Goal: Task Accomplishment & Management: Complete application form

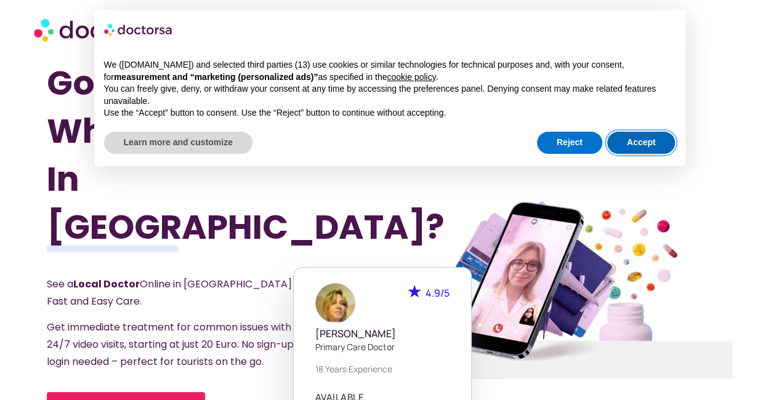
click at [631, 139] on button "Accept" at bounding box center [641, 143] width 68 height 22
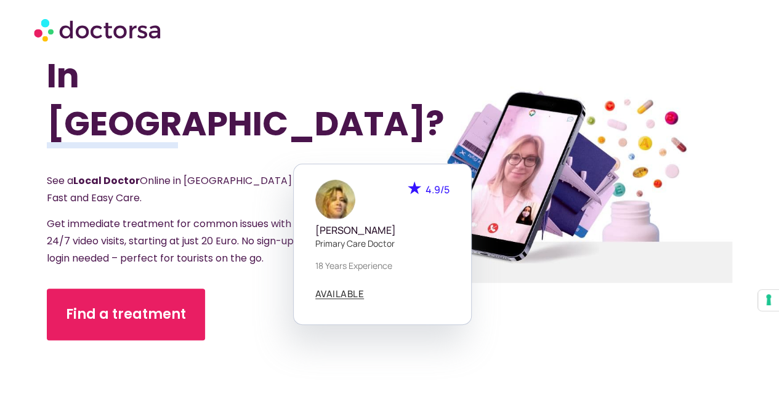
scroll to position [123, 0]
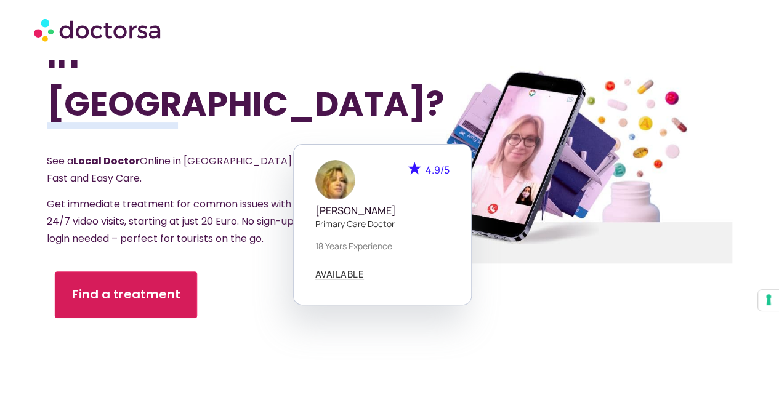
click at [116, 286] on span "Find a treatment" at bounding box center [126, 295] width 108 height 18
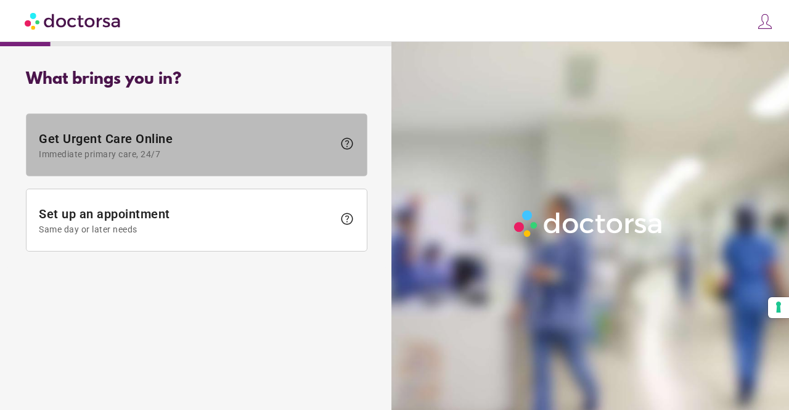
click at [164, 146] on span "Get Urgent Care Online Immediate primary care, 24/7" at bounding box center [186, 145] width 294 height 28
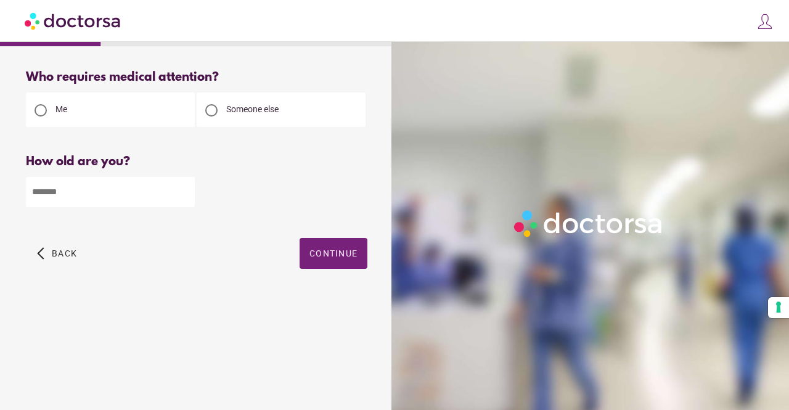
click at [257, 110] on span "Someone else" at bounding box center [252, 109] width 52 height 10
drag, startPoint x: 43, startPoint y: 108, endPoint x: 53, endPoint y: 149, distance: 42.4
click at [43, 109] on div at bounding box center [40, 110] width 12 height 12
click at [73, 189] on input "number" at bounding box center [110, 192] width 169 height 30
type input "*"
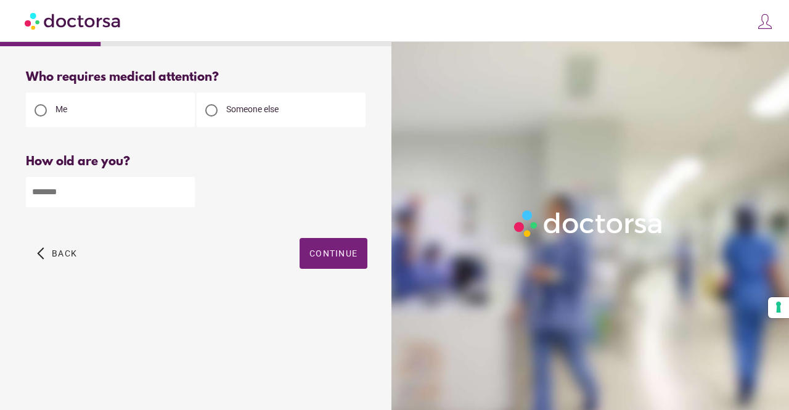
click at [181, 195] on input "*" at bounding box center [110, 192] width 169 height 30
type input "**"
click at [317, 255] on span "Continue" at bounding box center [333, 253] width 48 height 10
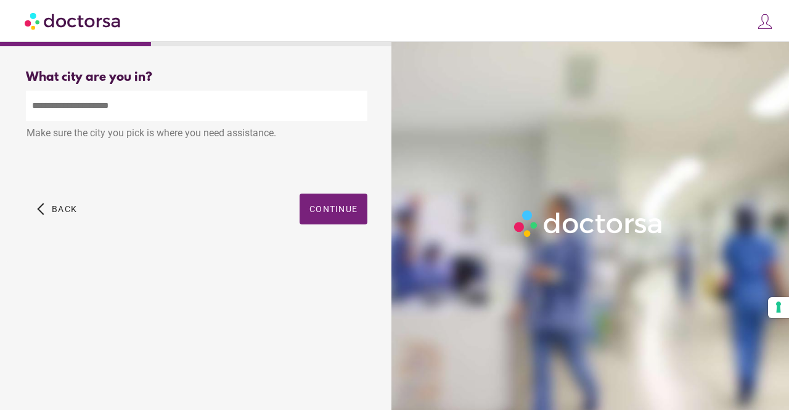
click at [97, 103] on input "text" at bounding box center [196, 106] width 341 height 30
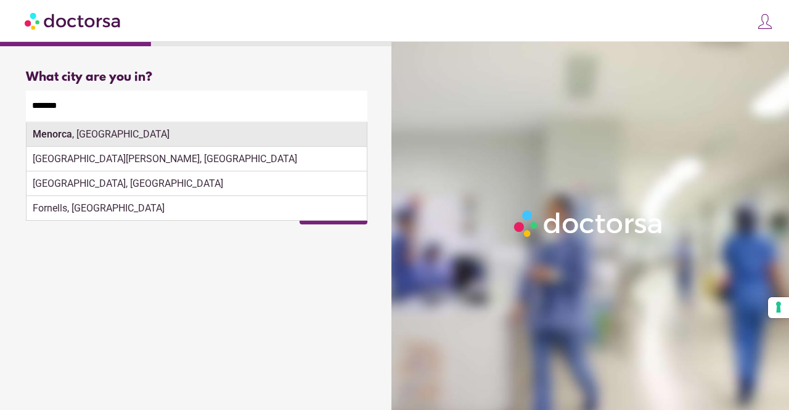
click at [69, 139] on strong "Menorca" at bounding box center [52, 134] width 39 height 12
type input "**********"
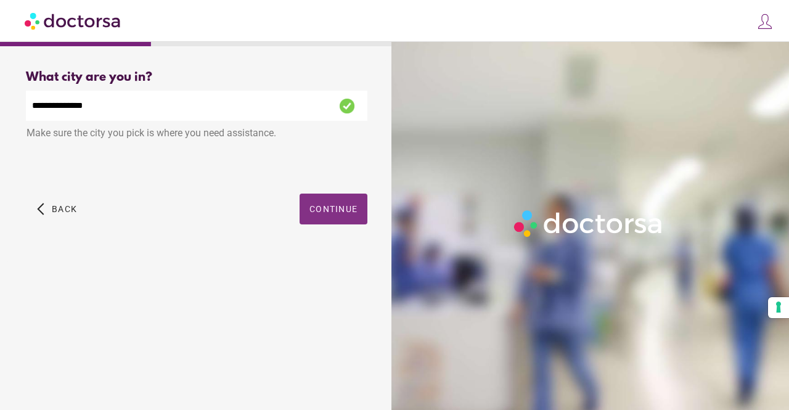
click at [341, 211] on span "Continue" at bounding box center [333, 209] width 48 height 10
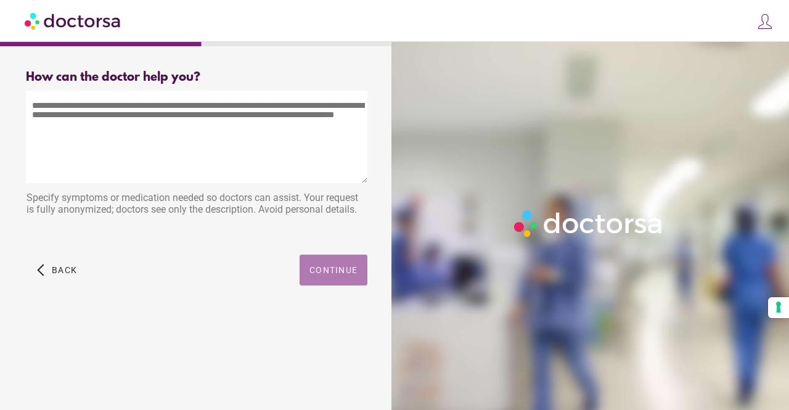
click at [332, 268] on span "Continue" at bounding box center [333, 270] width 48 height 10
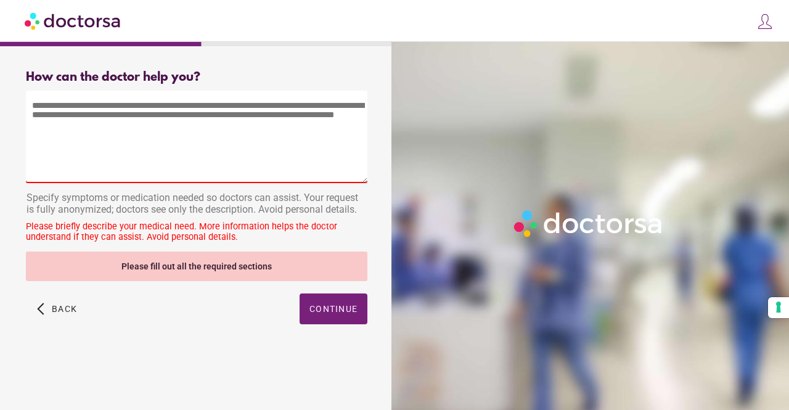
click at [78, 124] on textarea at bounding box center [196, 137] width 341 height 92
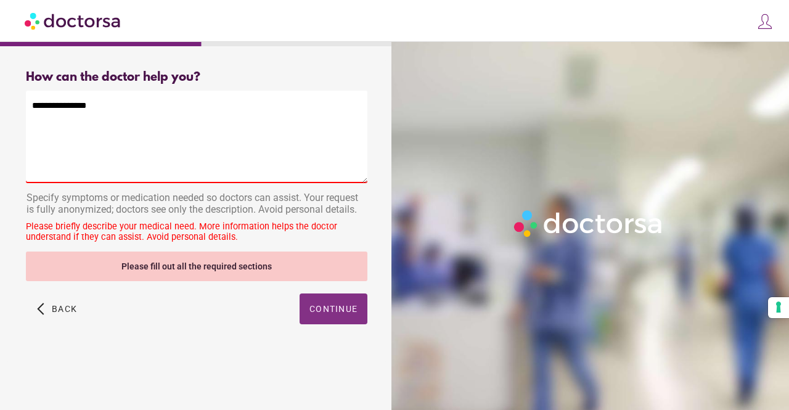
type textarea "**********"
click at [330, 313] on span "Continue" at bounding box center [333, 309] width 48 height 10
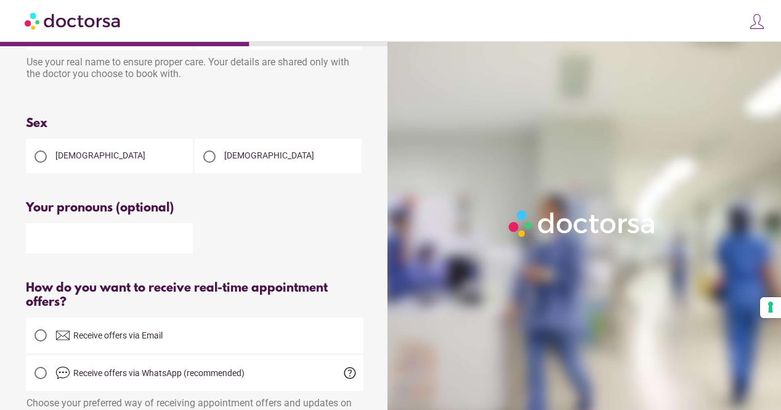
scroll to position [62, 0]
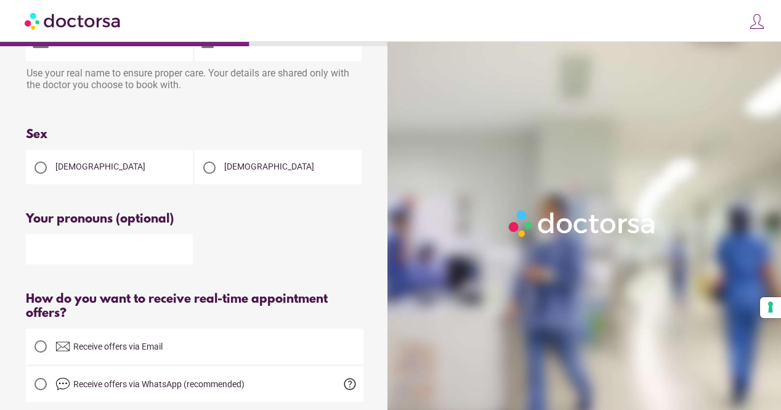
click at [216, 168] on div at bounding box center [209, 167] width 25 height 25
click at [100, 262] on input "text" at bounding box center [109, 249] width 167 height 30
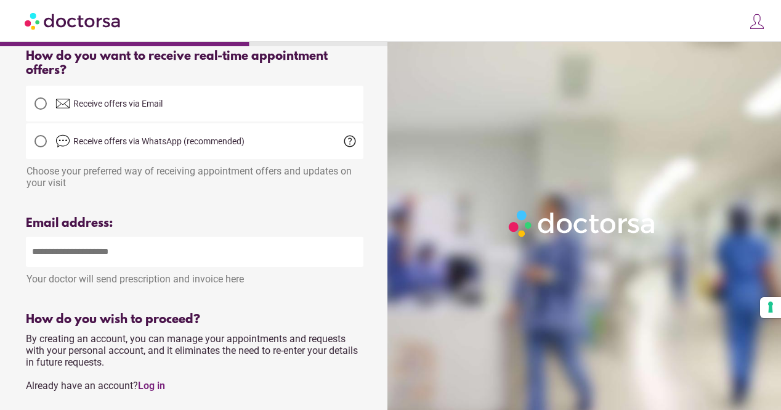
scroll to position [308, 0]
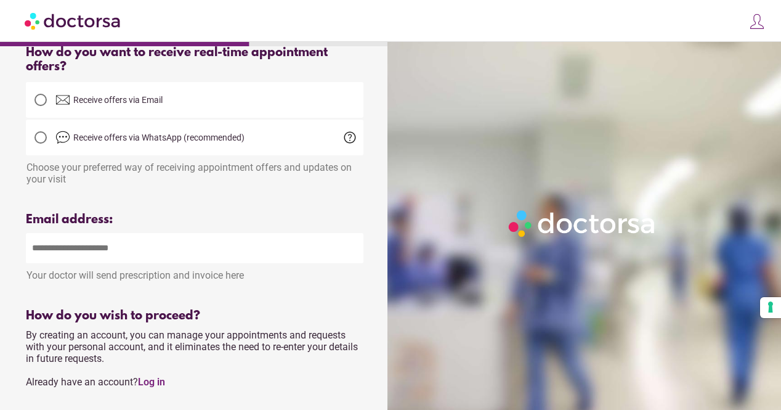
type input "*********"
drag, startPoint x: 128, startPoint y: 250, endPoint x: 163, endPoint y: 259, distance: 37.1
click at [128, 250] on input "email" at bounding box center [195, 248] width 338 height 30
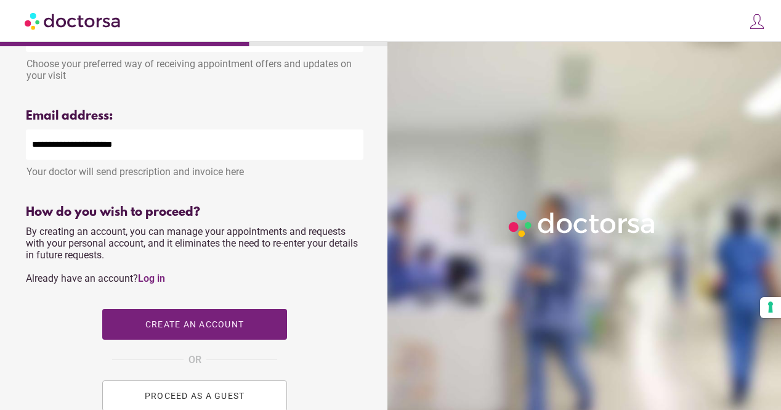
scroll to position [431, 0]
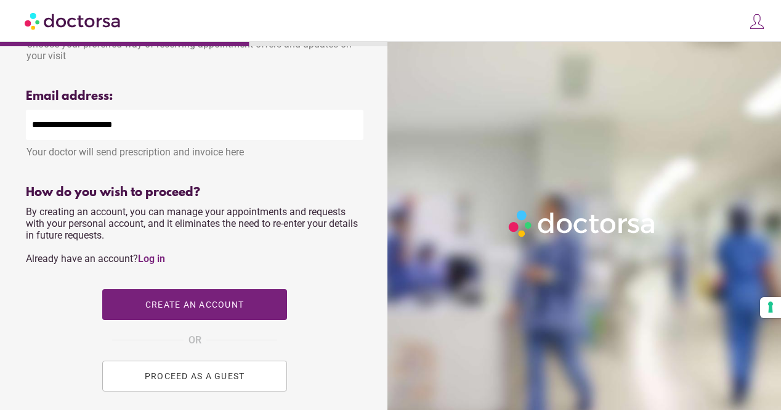
type input "**********"
click at [196, 381] on span "PROCEED AS A GUEST" at bounding box center [195, 376] width 100 height 10
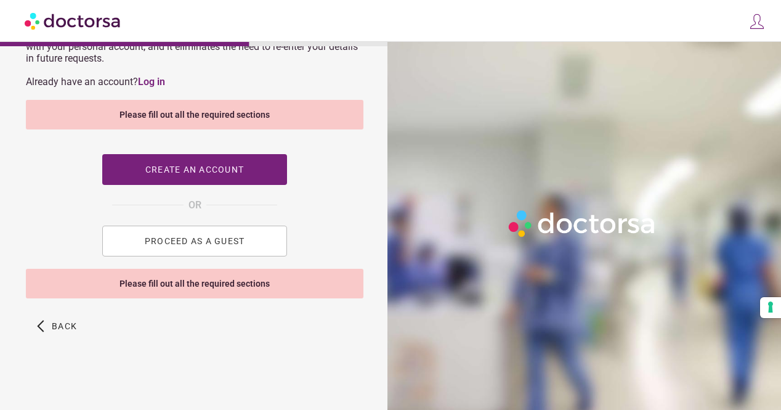
scroll to position [615, 0]
click at [213, 247] on button "PROCEED AS A GUEST" at bounding box center [194, 240] width 185 height 31
click at [195, 240] on span "PROCEED AS A GUEST" at bounding box center [195, 241] width 100 height 10
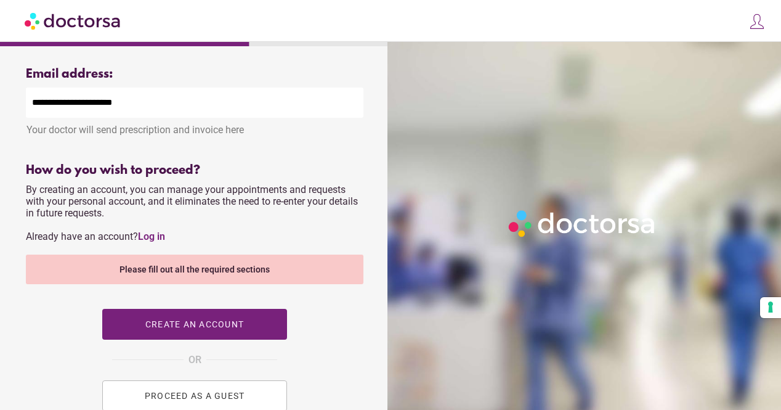
scroll to position [430, 0]
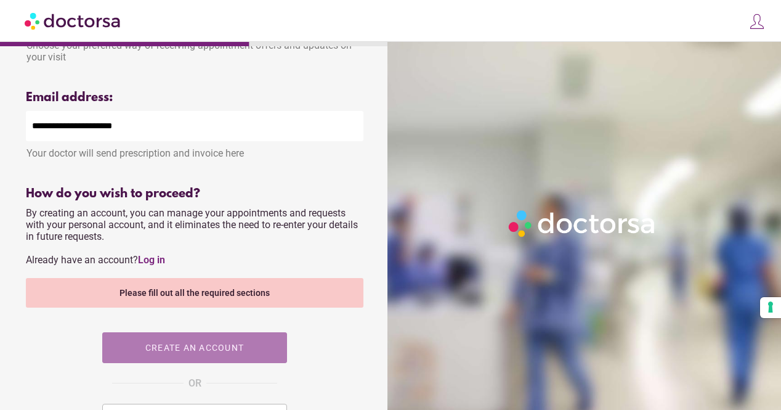
click at [176, 360] on span "button" at bounding box center [194, 347] width 185 height 31
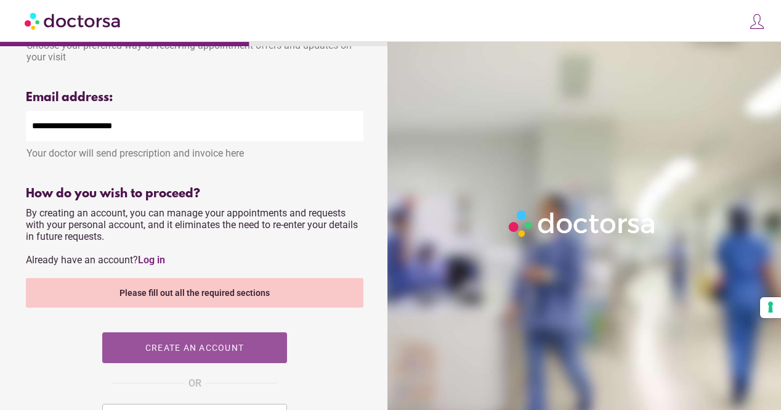
scroll to position [615, 0]
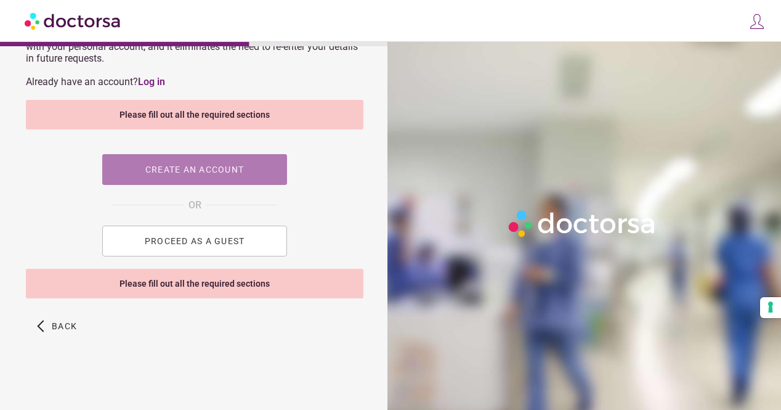
click at [188, 167] on span "Create an account" at bounding box center [194, 169] width 99 height 10
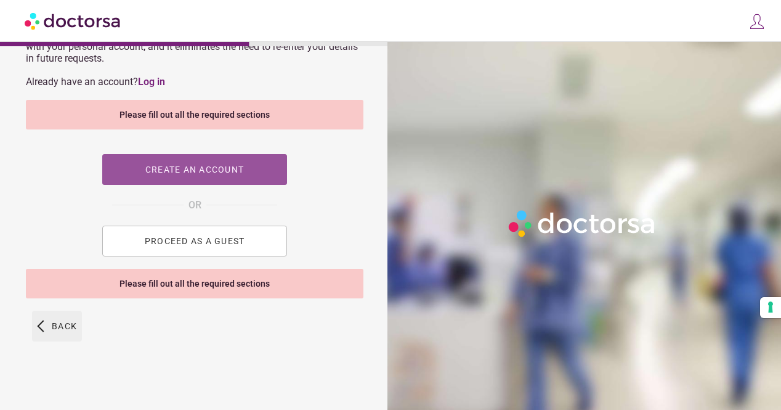
click at [57, 325] on span "Back" at bounding box center [64, 326] width 25 height 10
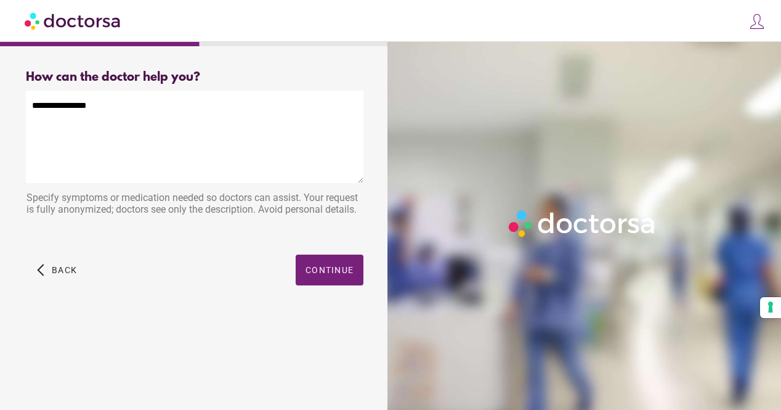
scroll to position [0, 0]
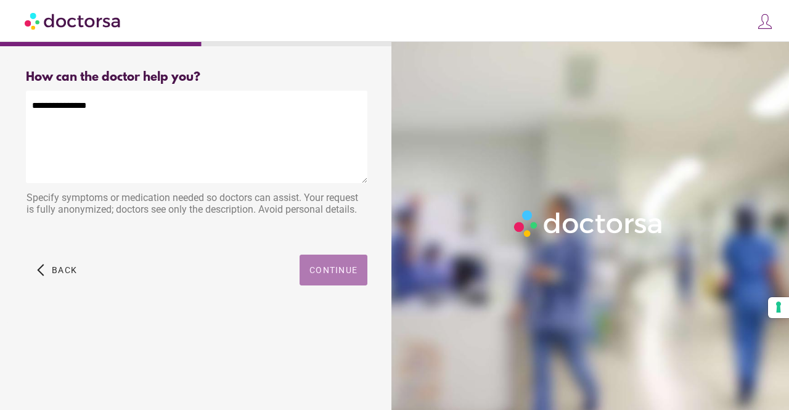
click at [335, 269] on span "Continue" at bounding box center [333, 270] width 48 height 10
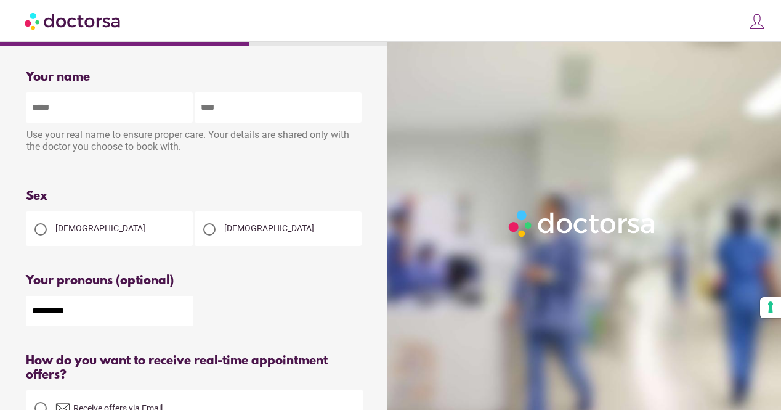
click at [106, 101] on input "text" at bounding box center [109, 107] width 167 height 30
type input "*********"
click at [264, 107] on input "text" at bounding box center [278, 107] width 167 height 30
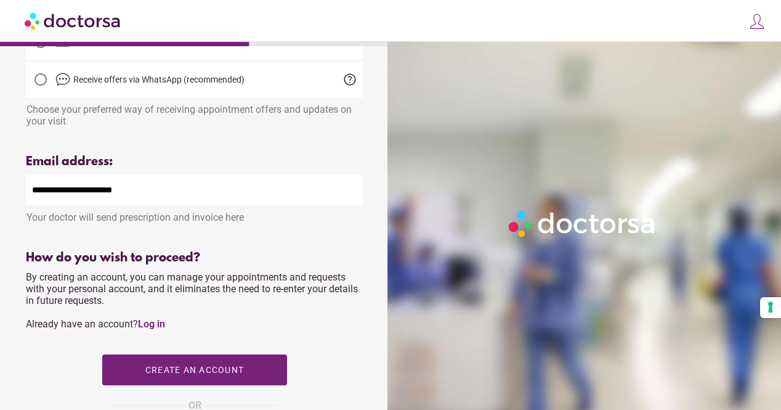
scroll to position [431, 0]
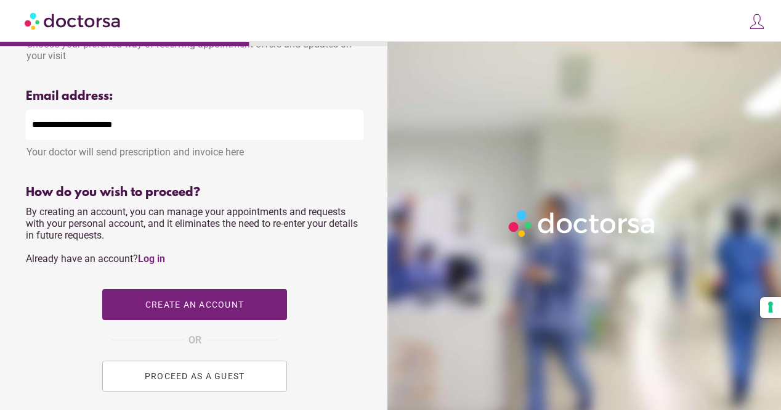
type input "*****"
click at [205, 380] on span "PROCEED AS A GUEST" at bounding box center [195, 376] width 100 height 10
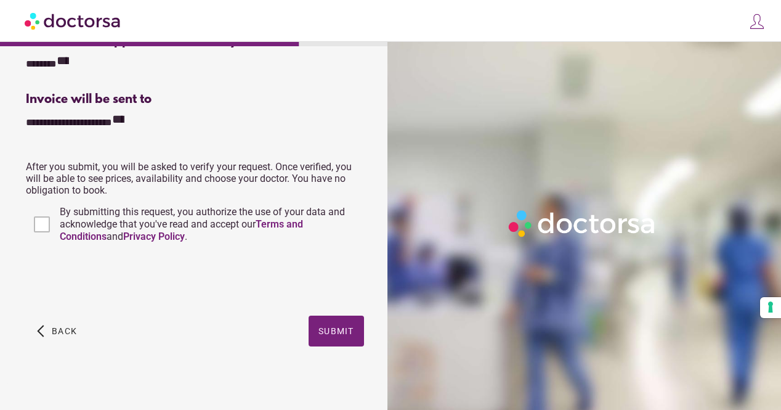
scroll to position [315, 0]
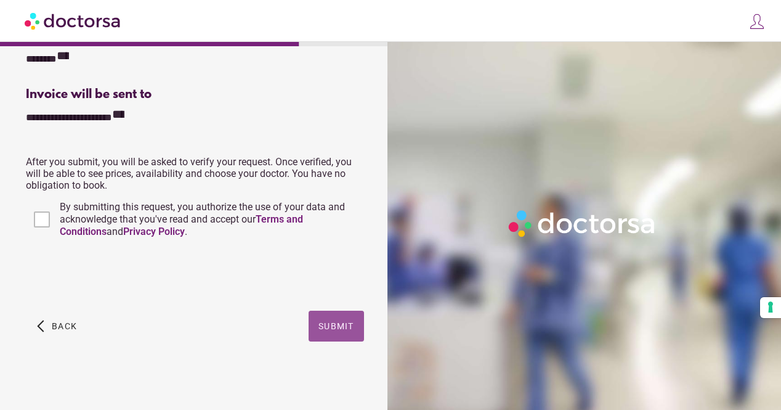
click at [330, 331] on span "Submit" at bounding box center [337, 326] width 36 height 10
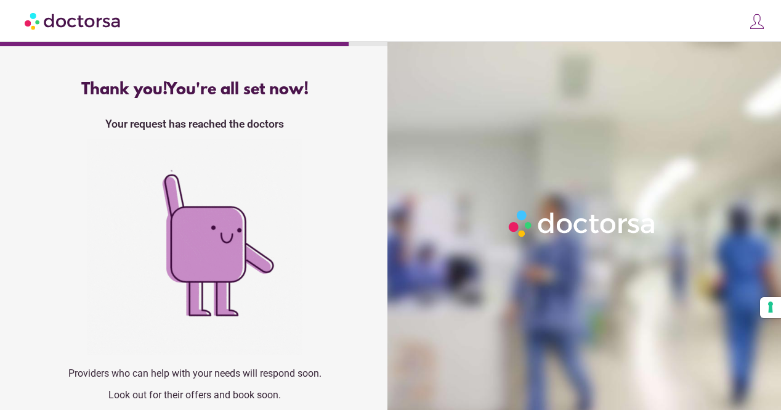
scroll to position [32, 0]
